Goal: Task Accomplishment & Management: Use online tool/utility

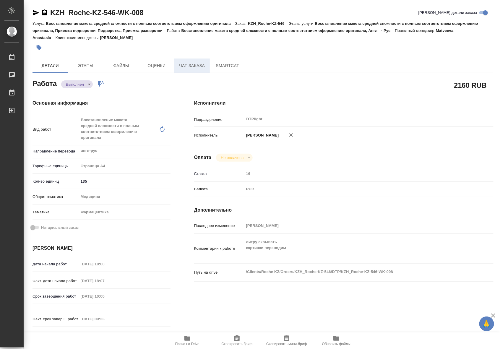
click at [188, 67] on span "Чат заказа" at bounding box center [192, 65] width 28 height 7
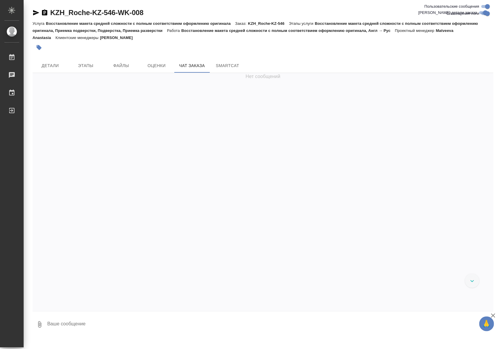
scroll to position [1885, 0]
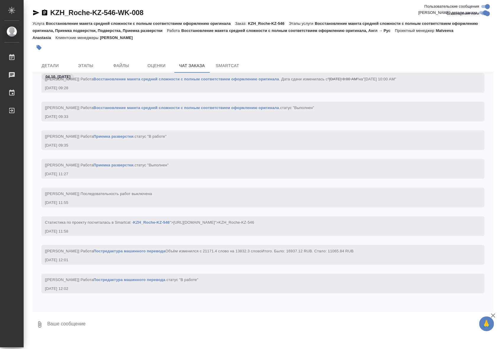
click at [119, 163] on link "Приемка разверстки" at bounding box center [113, 165] width 40 height 4
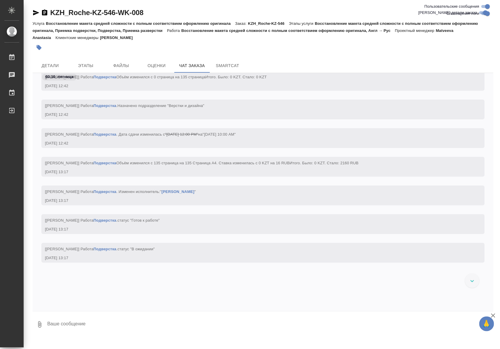
scroll to position [1559, 0]
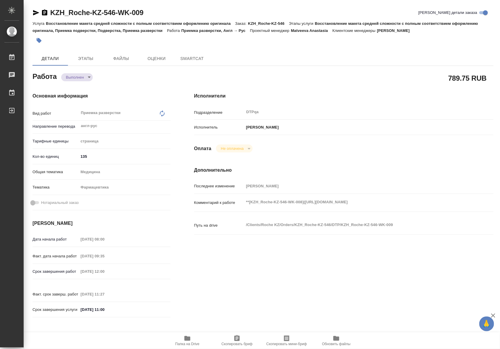
type textarea "x"
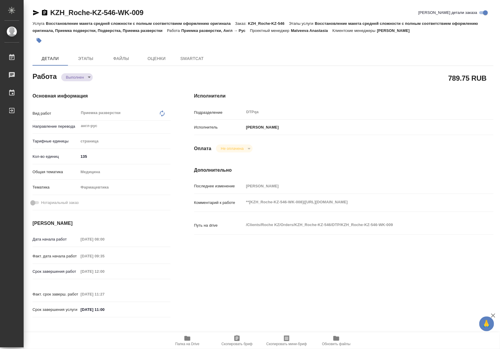
type textarea "x"
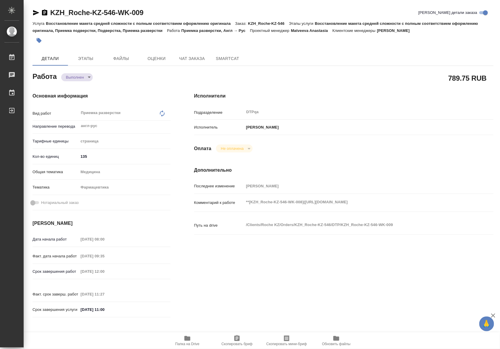
type textarea "x"
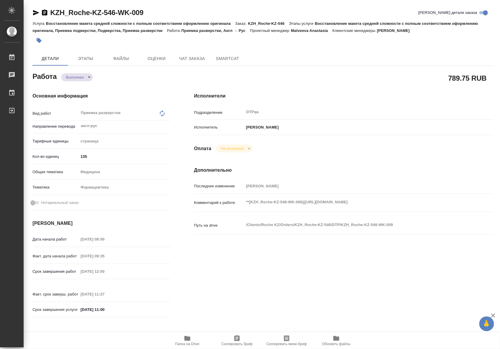
type textarea "x"
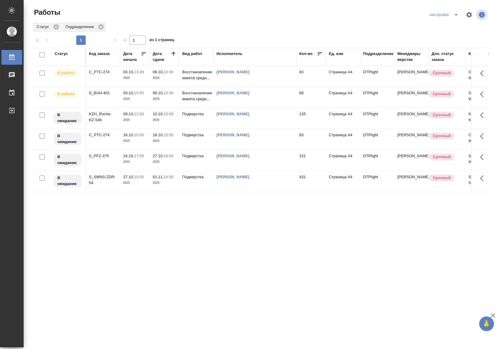
click at [132, 79] on p "2025" at bounding box center [135, 78] width 24 height 6
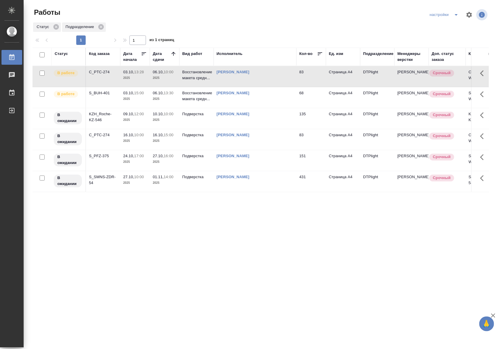
click at [132, 79] on p "2025" at bounding box center [135, 78] width 24 height 6
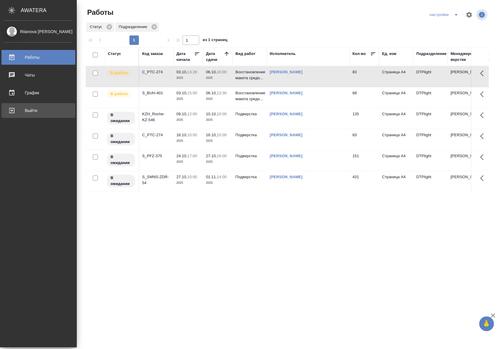
click at [24, 112] on div "Выйти" at bounding box center [38, 110] width 68 height 9
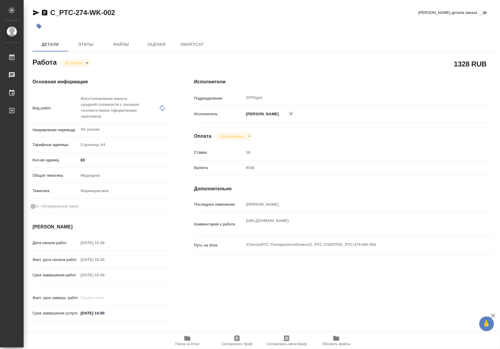
type textarea "x"
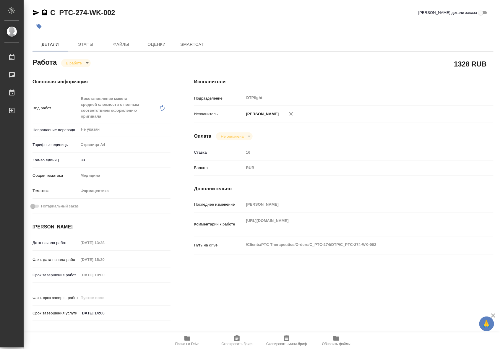
type textarea "x"
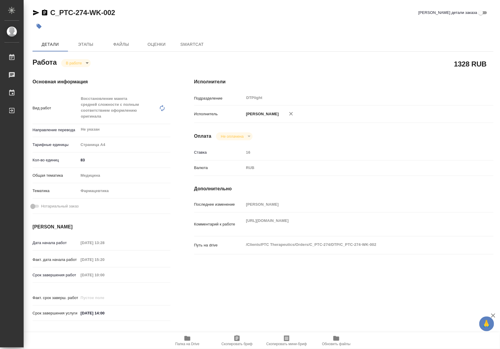
type textarea "x"
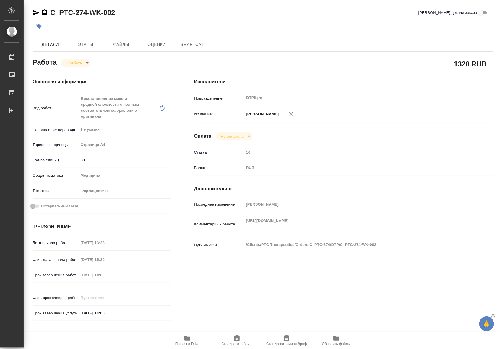
type textarea "x"
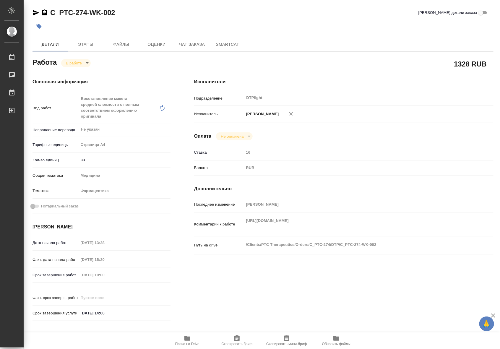
type textarea "x"
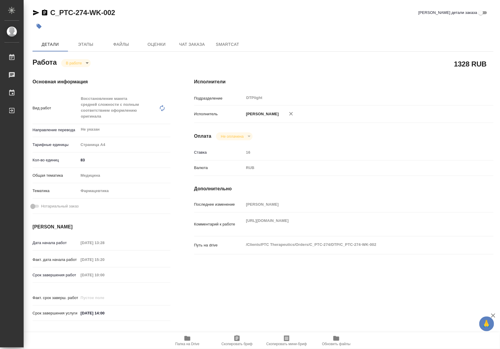
type textarea "x"
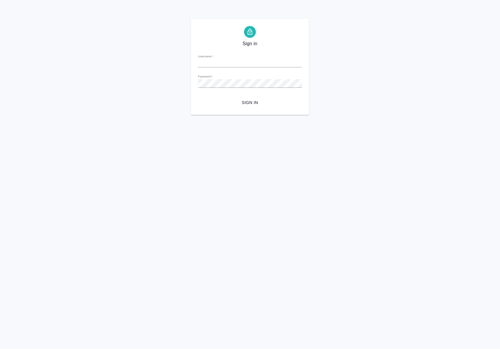
type input "[EMAIL_ADDRESS][DOMAIN_NAME]"
click at [245, 99] on span "Sign in" at bounding box center [250, 102] width 95 height 7
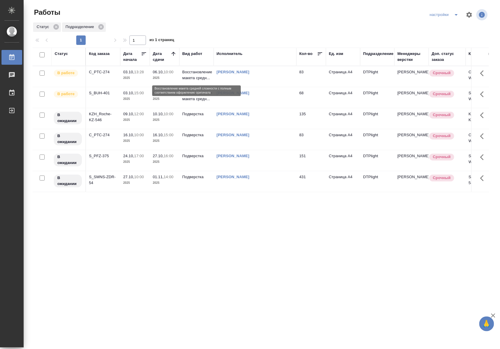
click at [203, 73] on p "Восстановление макета средн..." at bounding box center [196, 75] width 28 height 12
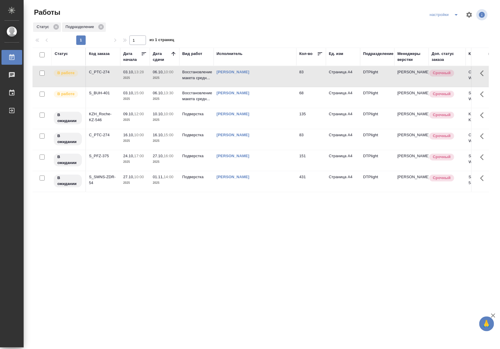
click at [243, 93] on link "[PERSON_NAME]" at bounding box center [233, 93] width 33 height 4
click at [265, 98] on td "[PERSON_NAME]" at bounding box center [255, 97] width 83 height 21
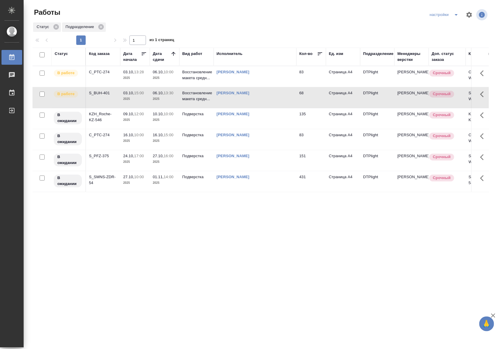
click at [265, 98] on td "[PERSON_NAME]" at bounding box center [255, 97] width 83 height 21
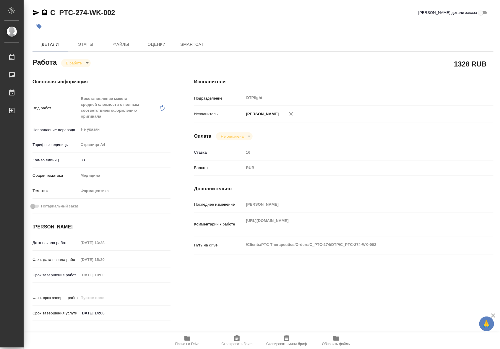
type textarea "x"
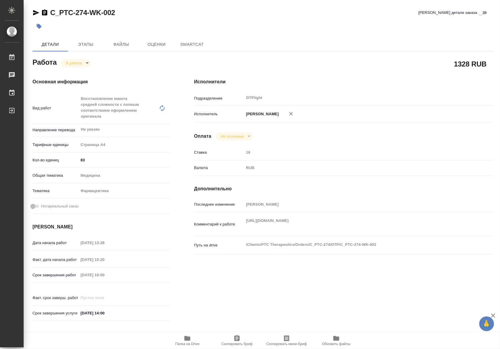
type textarea "x"
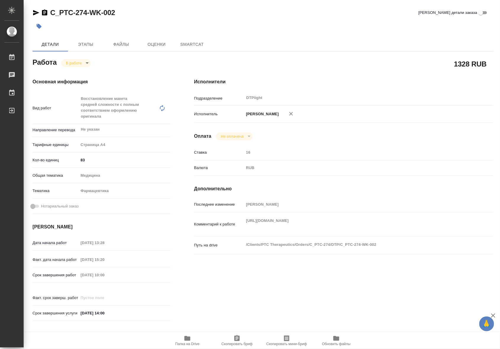
type textarea "x"
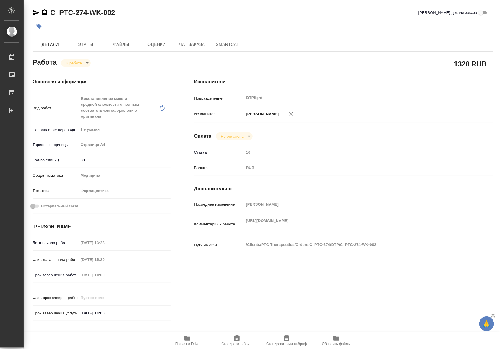
type textarea "x"
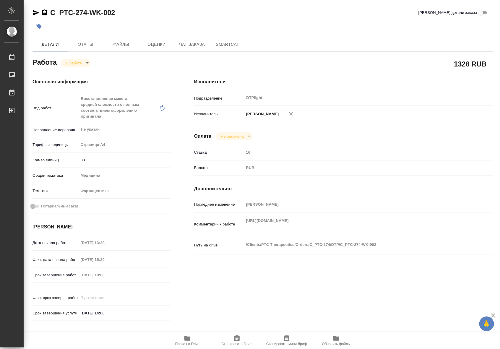
type textarea "x"
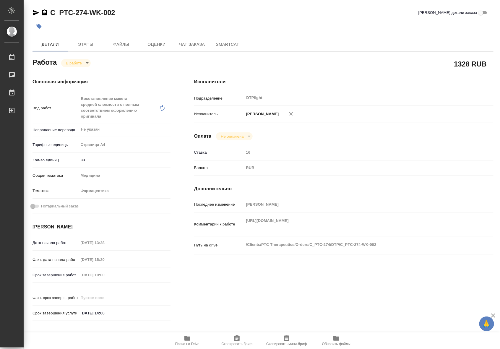
click at [241, 222] on div "Комментарий к работе https://drive.awatera.com/apps/files/files/10591134?dir=/S…" at bounding box center [343, 224] width 299 height 19
drag, startPoint x: 119, startPoint y: 12, endPoint x: 51, endPoint y: 11, distance: 68.3
click at [51, 11] on div "C_PTC-274-WK-002 Кратко детали заказа" at bounding box center [263, 12] width 461 height 9
copy link "C_PTC-274-WK-002"
click at [191, 340] on icon "button" at bounding box center [187, 338] width 7 height 7
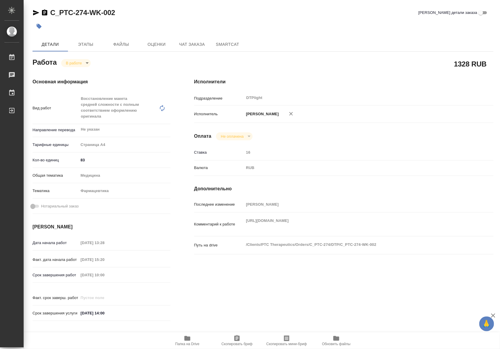
click at [238, 224] on div "Комментарий к работе https://drive.awatera.com/apps/files/files/10591134?dir=/S…" at bounding box center [343, 224] width 299 height 19
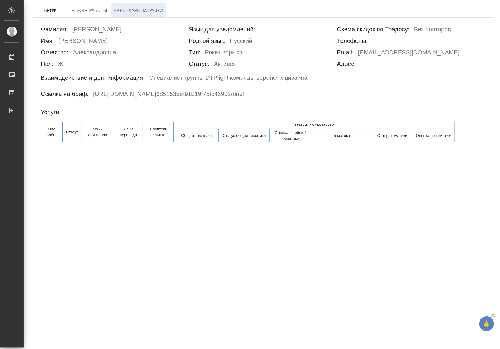
click at [149, 7] on span "Календарь загрузки" at bounding box center [138, 10] width 49 height 7
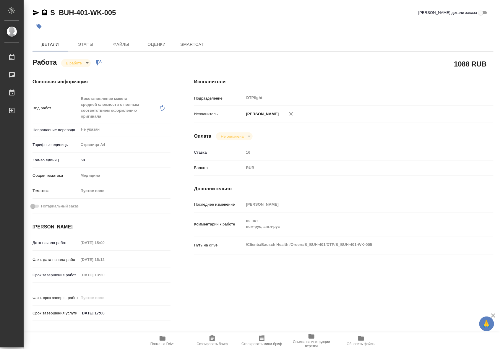
type textarea "x"
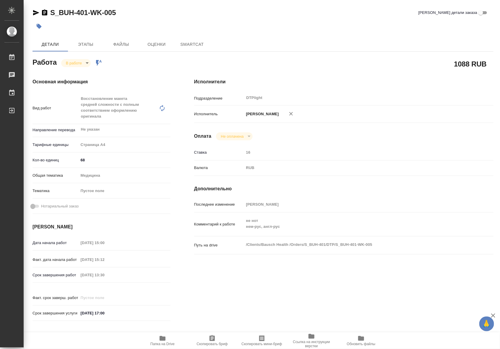
type textarea "x"
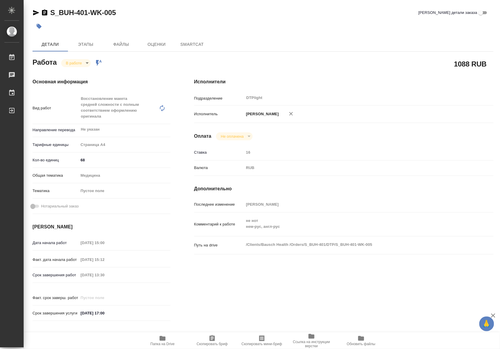
type textarea "x"
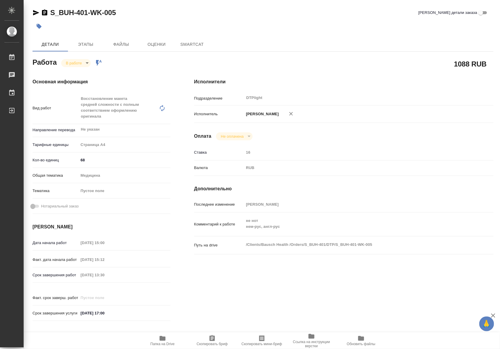
type textarea "x"
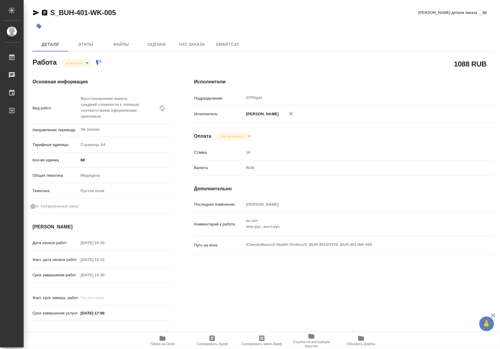
type textarea "x"
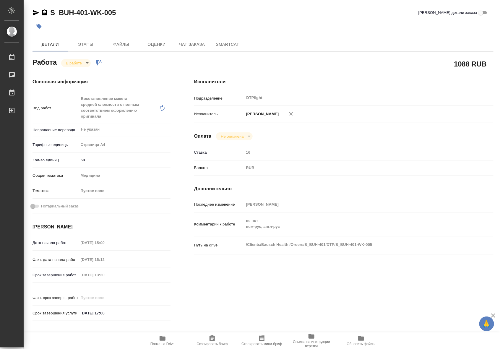
type textarea "x"
